Goal: Check status: Check status

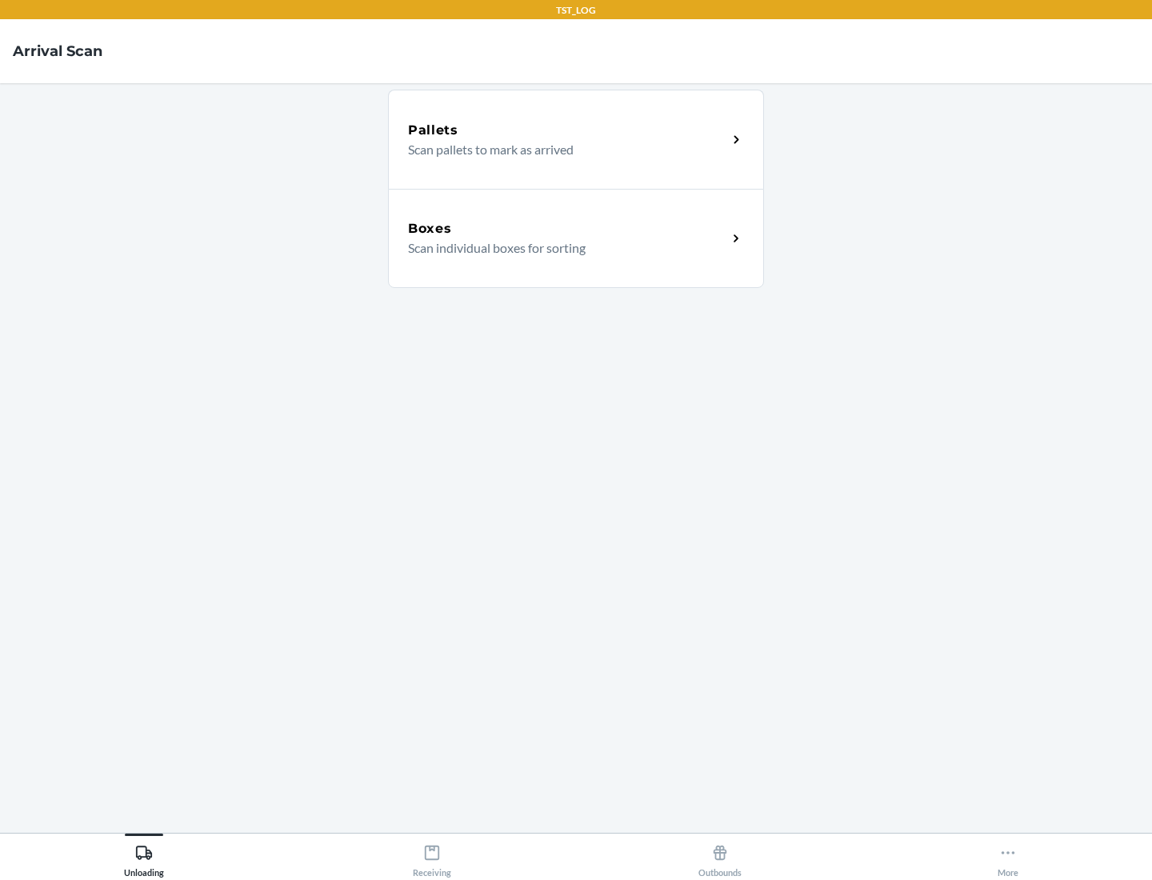
click at [567, 229] on div "Boxes" at bounding box center [567, 228] width 319 height 19
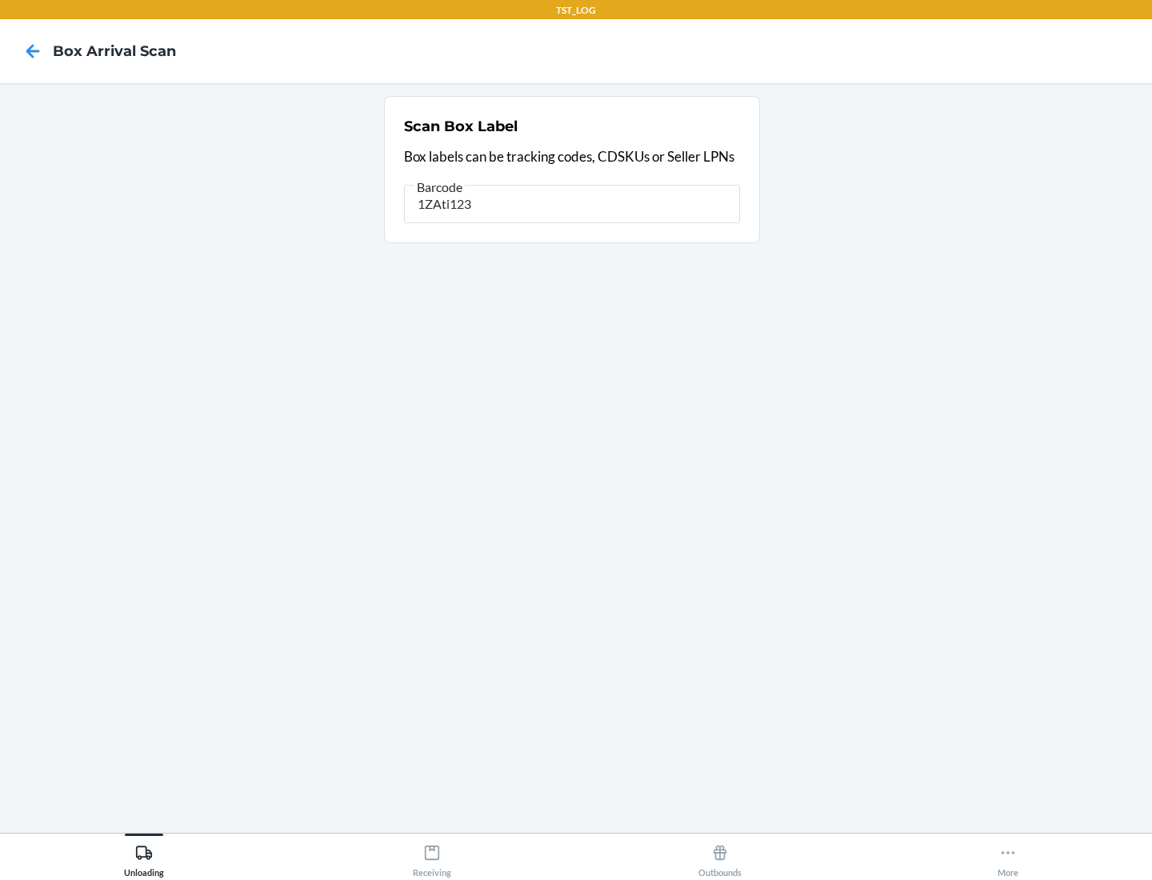
type input "1ZAti123"
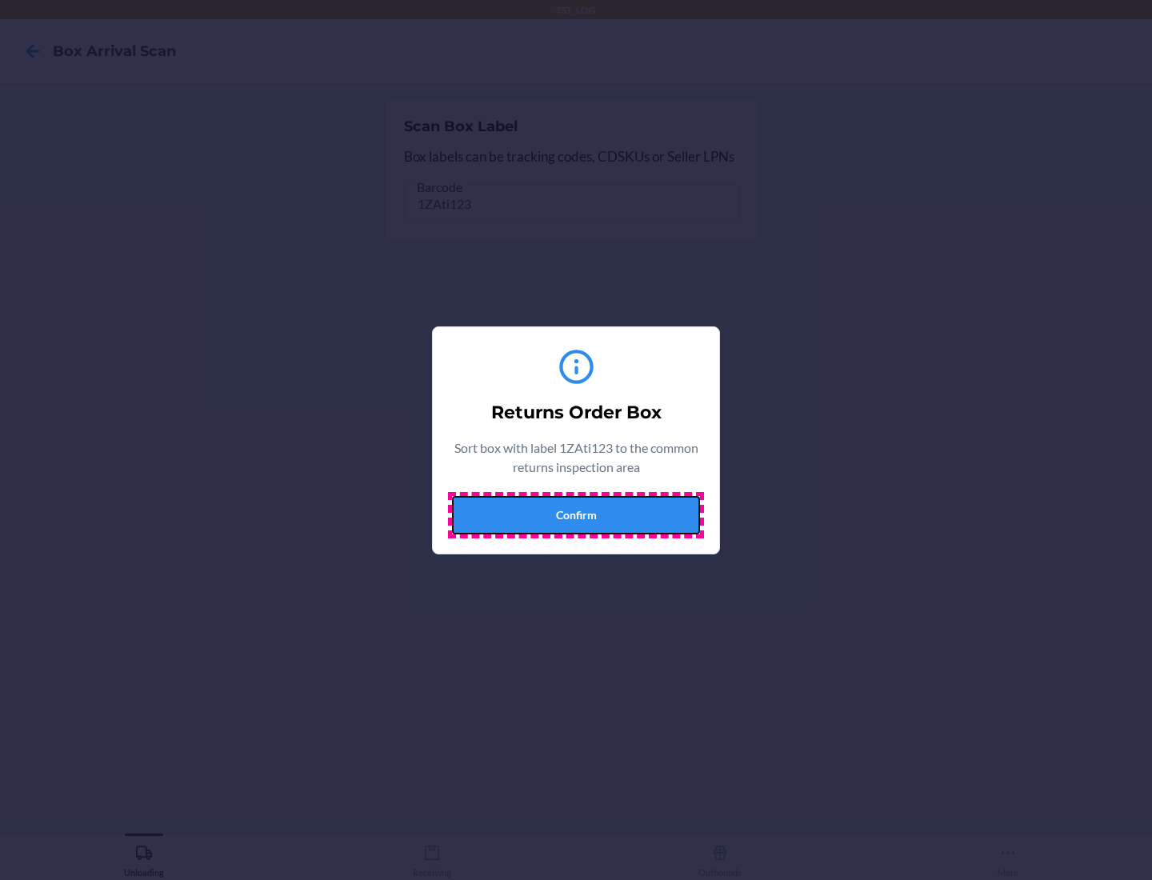
click at [576, 515] on button "Confirm" at bounding box center [576, 515] width 248 height 38
